Goal: Find specific page/section: Find specific page/section

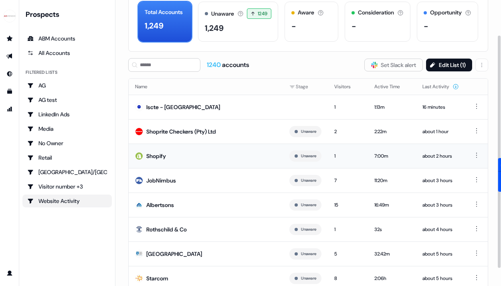
scroll to position [44, 0]
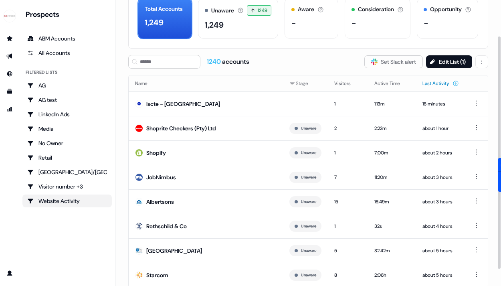
click at [430, 83] on button "Last Activity" at bounding box center [440, 83] width 36 height 14
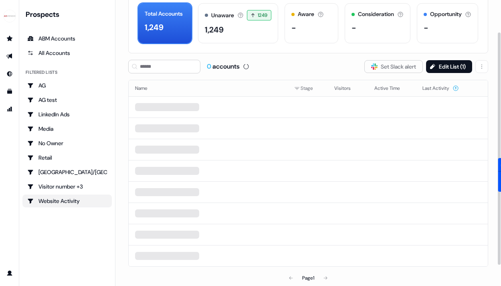
scroll to position [39, 0]
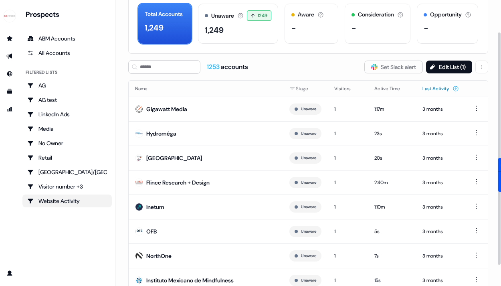
click at [437, 83] on button "Last Activity" at bounding box center [440, 88] width 36 height 14
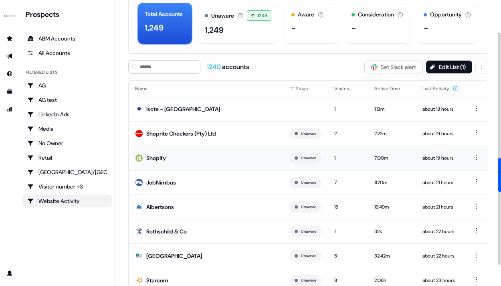
scroll to position [65, 0]
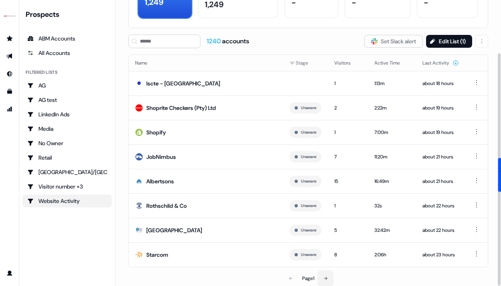
click at [329, 273] on button at bounding box center [325, 278] width 16 height 16
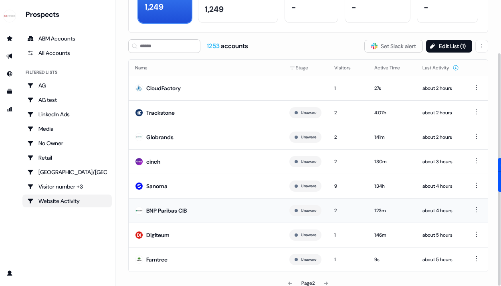
scroll to position [65, 0]
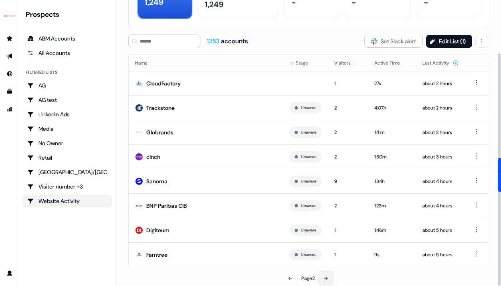
click at [323, 278] on button at bounding box center [326, 278] width 16 height 16
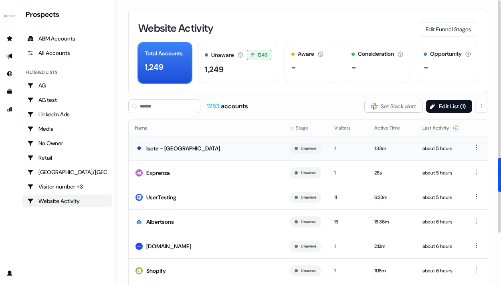
scroll to position [65, 0]
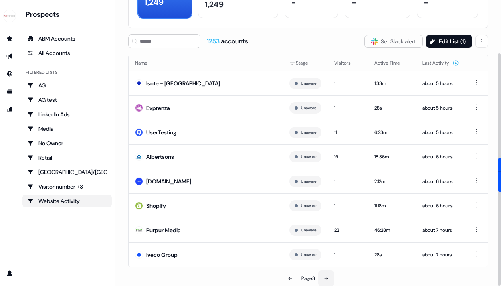
click at [324, 277] on icon at bounding box center [326, 278] width 5 height 5
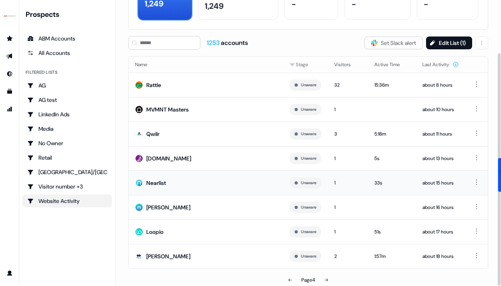
scroll to position [65, 0]
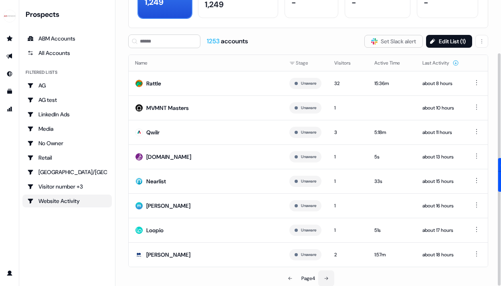
click at [326, 276] on icon at bounding box center [326, 278] width 5 height 5
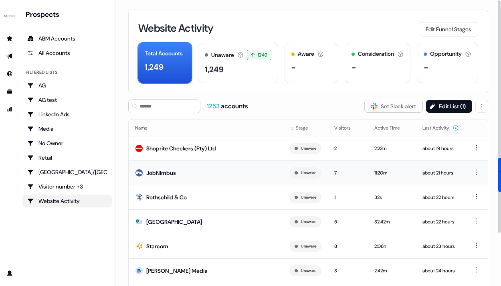
scroll to position [65, 0]
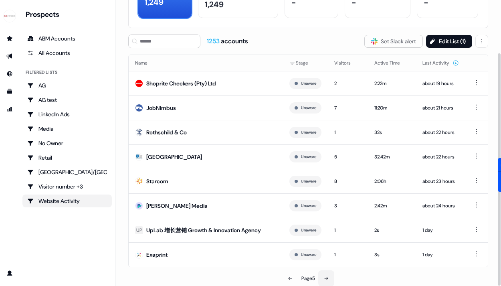
click at [322, 274] on button at bounding box center [326, 278] width 16 height 16
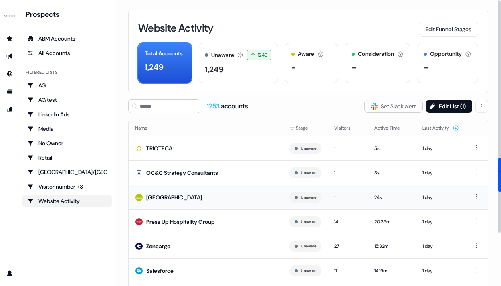
scroll to position [65, 0]
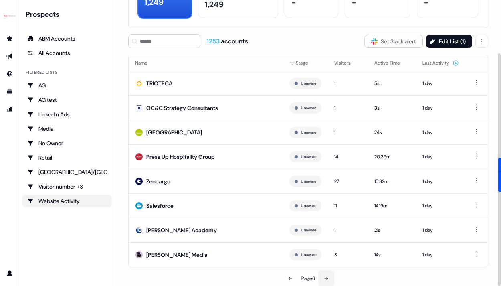
click at [329, 278] on icon at bounding box center [326, 278] width 5 height 5
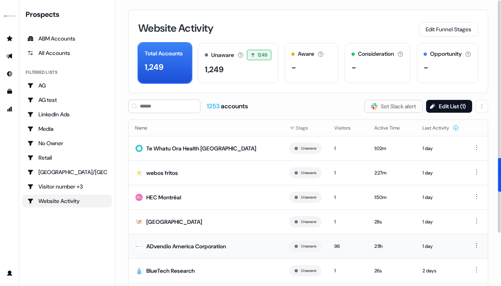
scroll to position [65, 0]
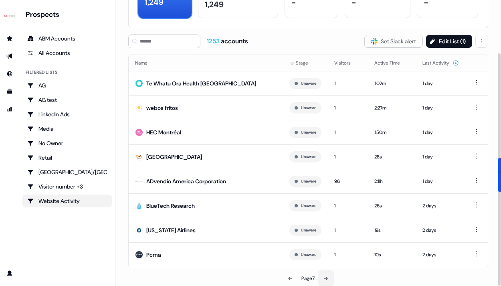
click at [333, 279] on button at bounding box center [326, 278] width 16 height 16
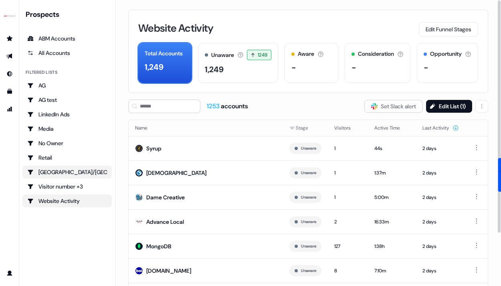
click at [66, 173] on div "[GEOGRAPHIC_DATA]/[GEOGRAPHIC_DATA]" at bounding box center [67, 172] width 80 height 8
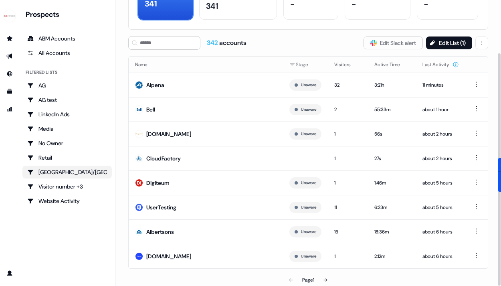
scroll to position [65, 0]
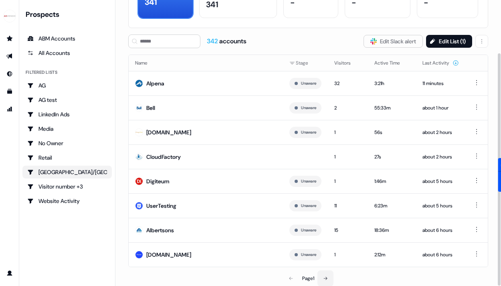
click at [329, 282] on button at bounding box center [325, 278] width 16 height 16
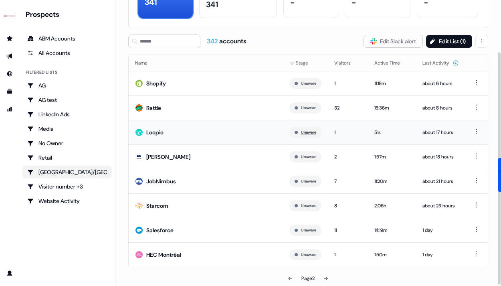
scroll to position [64, 0]
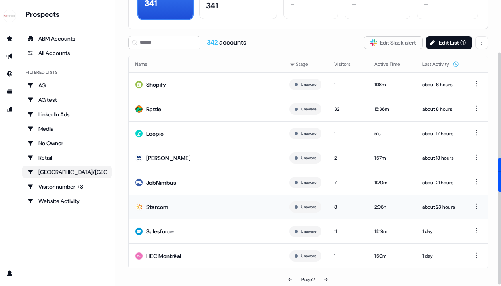
click at [193, 210] on td "Starcom" at bounding box center [206, 206] width 154 height 24
